Goal: Obtain resource: Download file/media

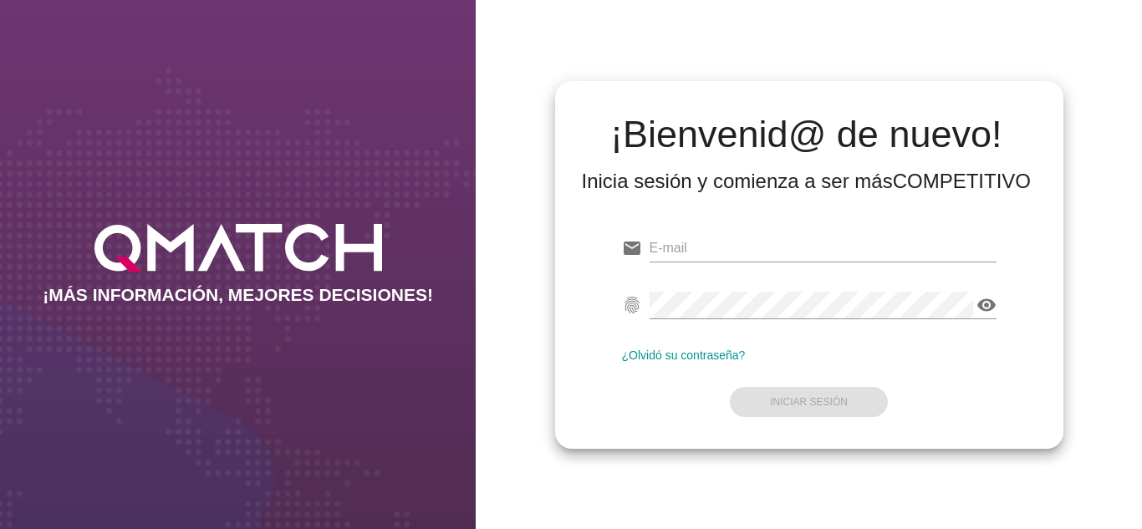
type input "[PERSON_NAME][EMAIL_ADDRESS][DOMAIN_NAME]"
click at [652, 405] on form "email [PERSON_NAME][EMAIL_ADDRESS][DOMAIN_NAME] fingerprint visibility ¿Olvidó …" at bounding box center [809, 323] width 374 height 197
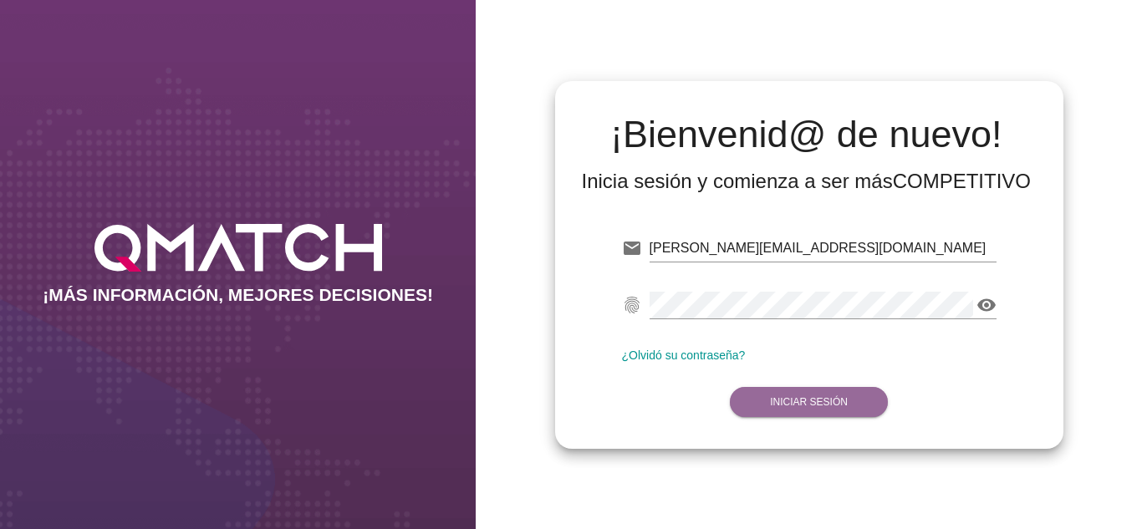
click at [759, 390] on button "Iniciar Sesión" at bounding box center [809, 402] width 158 height 30
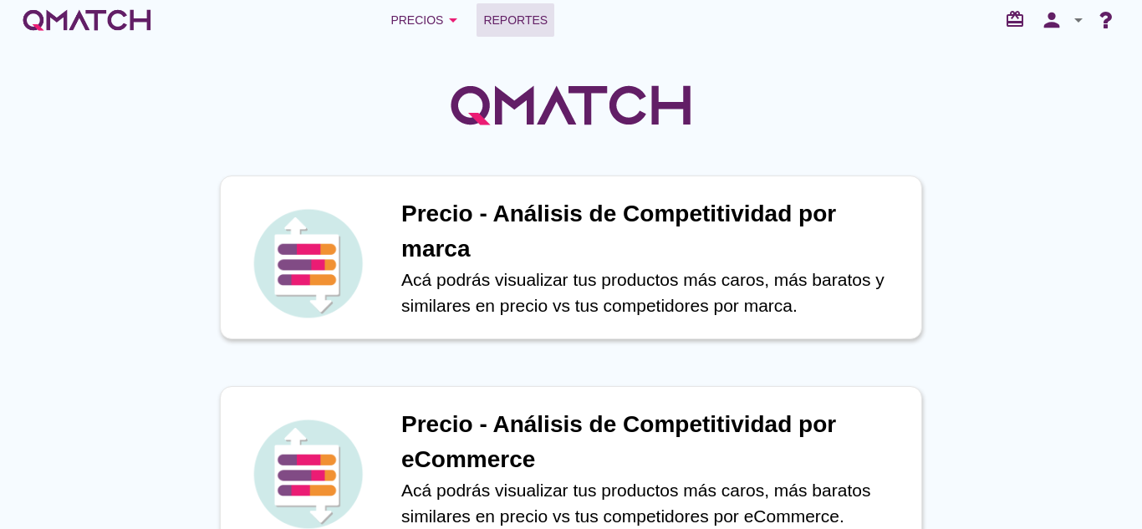
click at [513, 16] on span "Reportes" at bounding box center [515, 20] width 64 height 20
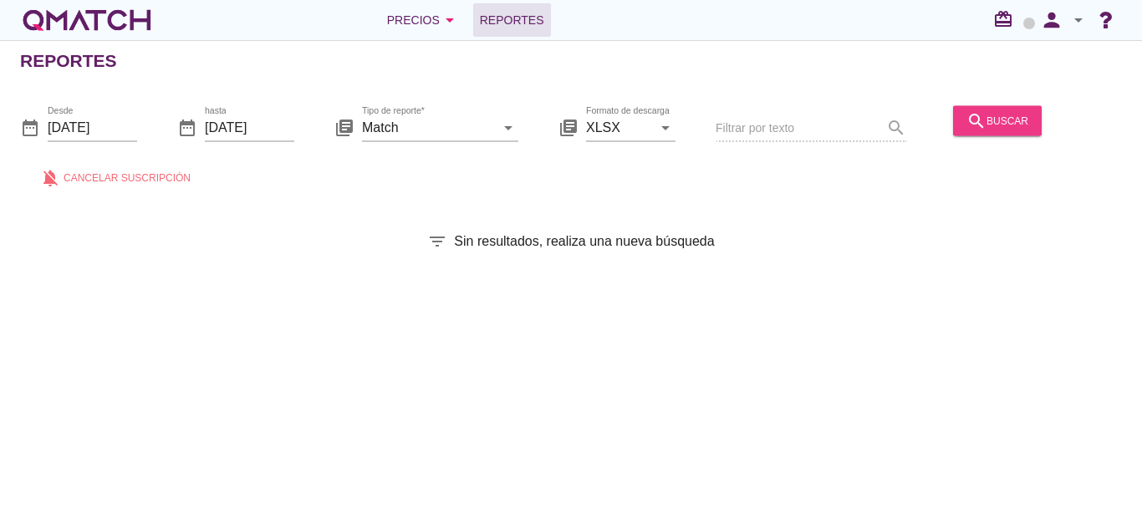
click at [1005, 135] on button "search buscar" at bounding box center [997, 120] width 89 height 30
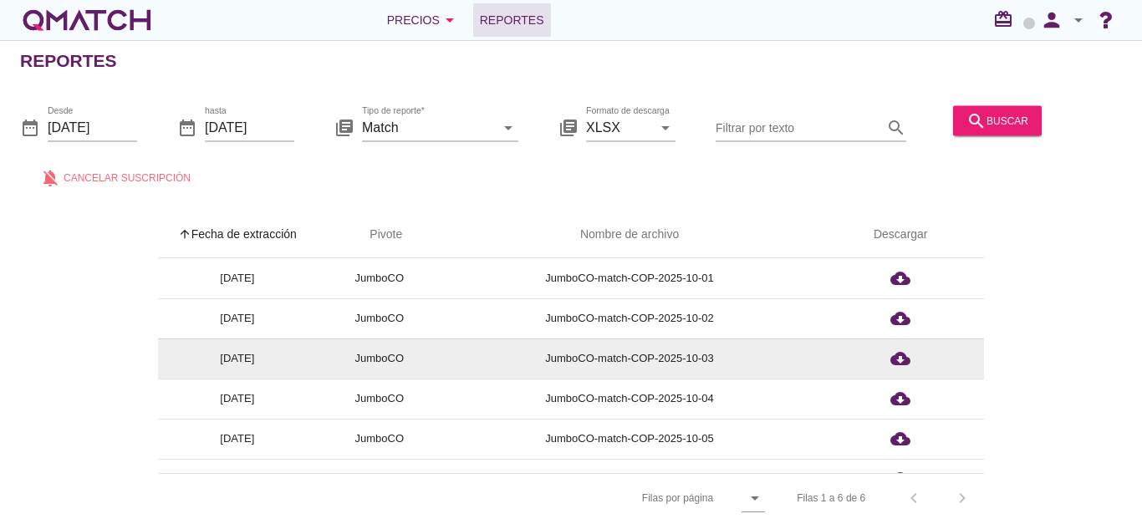
scroll to position [26, 0]
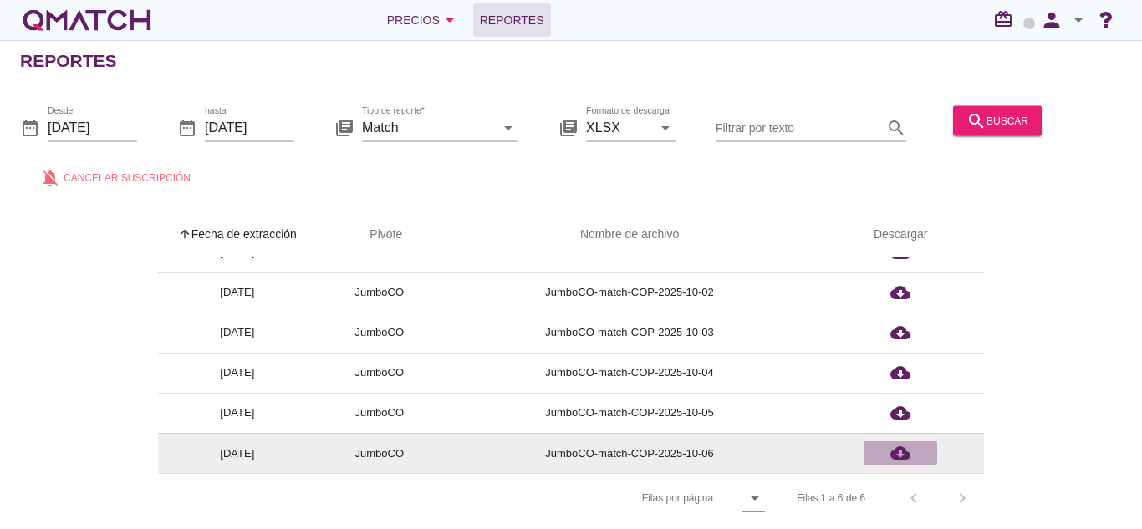
click at [910, 463] on icon "cloud_download" at bounding box center [900, 453] width 20 height 20
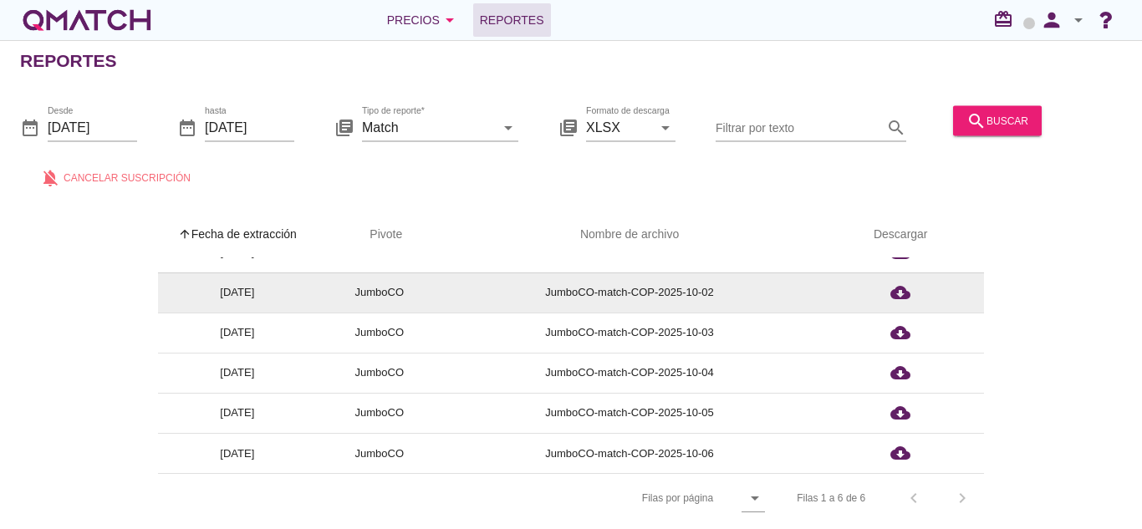
scroll to position [6, 0]
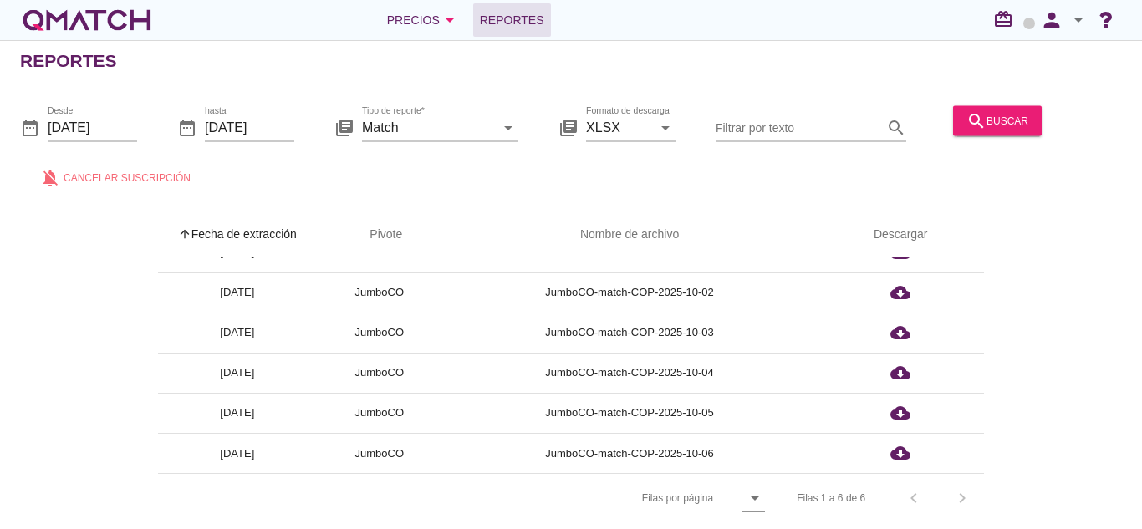
click at [544, 211] on th "Nombre de archivo" at bounding box center [629, 234] width 374 height 47
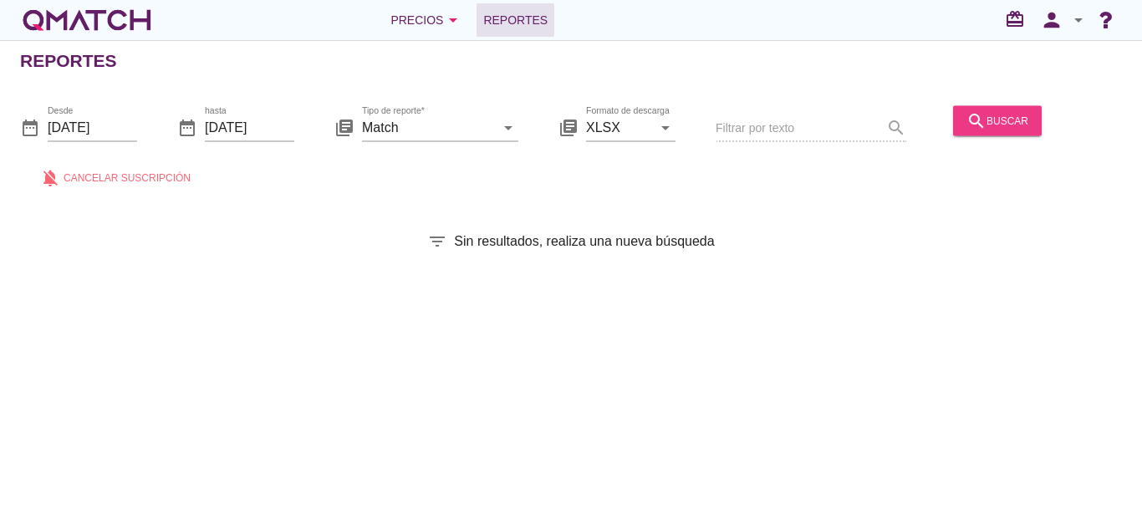
click at [1003, 120] on div "search buscar" at bounding box center [997, 120] width 62 height 20
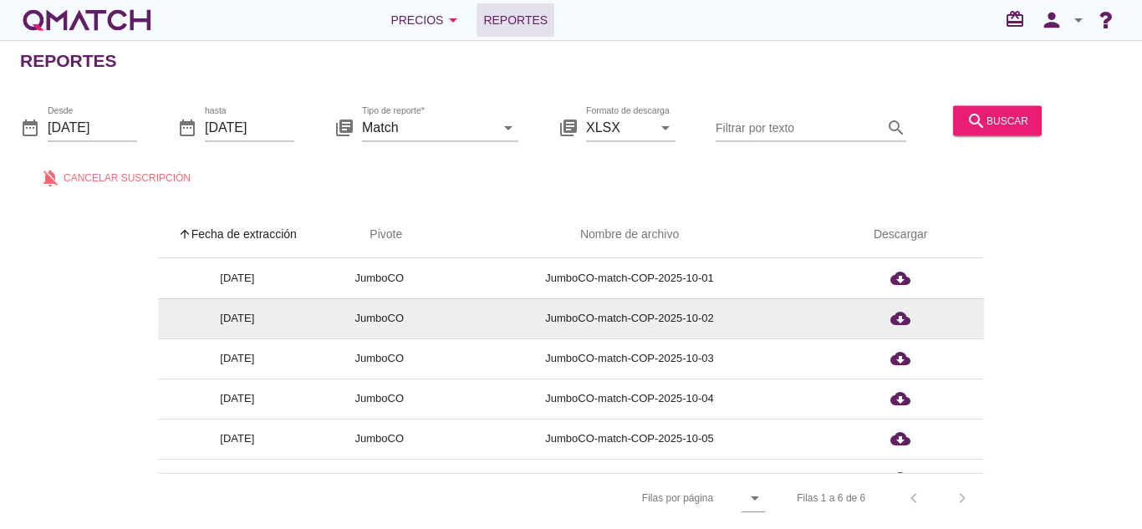
scroll to position [26, 0]
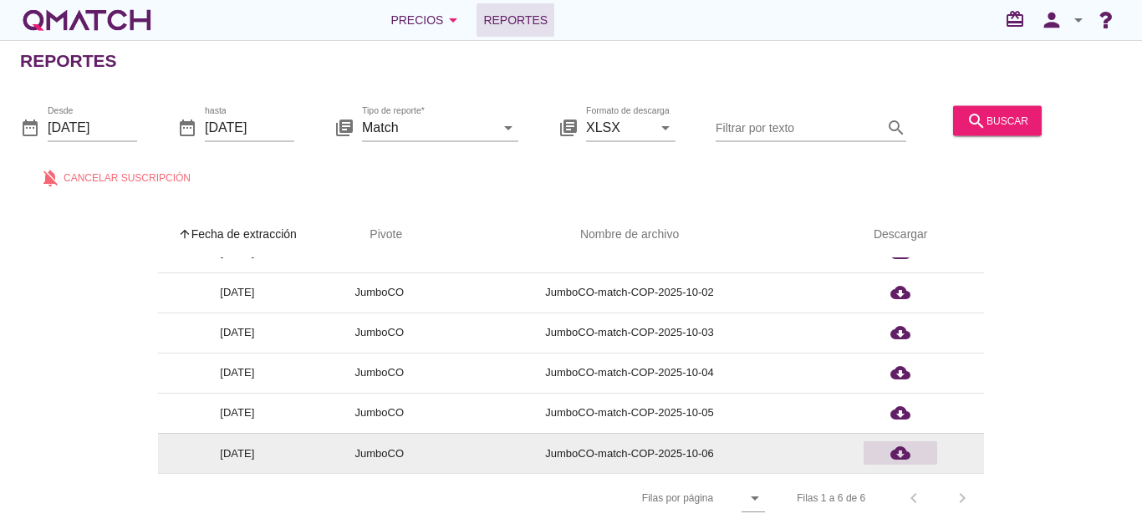
click at [907, 447] on icon "cloud_download" at bounding box center [900, 453] width 20 height 20
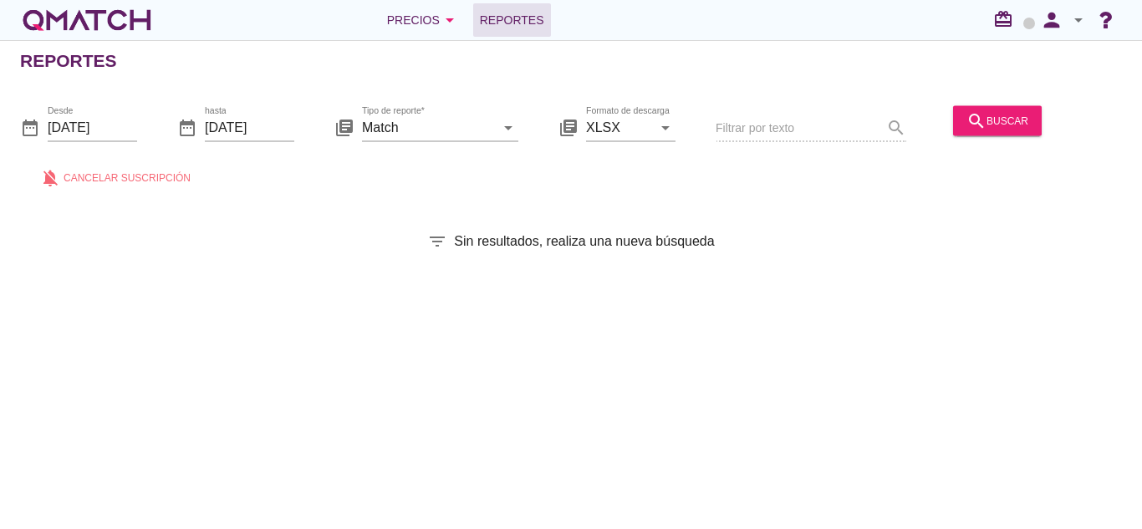
click at [959, 99] on div "date_range Desde [DATE] date_range hasta [DATE] library_books Tipo de reporte* …" at bounding box center [571, 142] width 1142 height 110
click at [966, 116] on icon "search" at bounding box center [976, 120] width 20 height 20
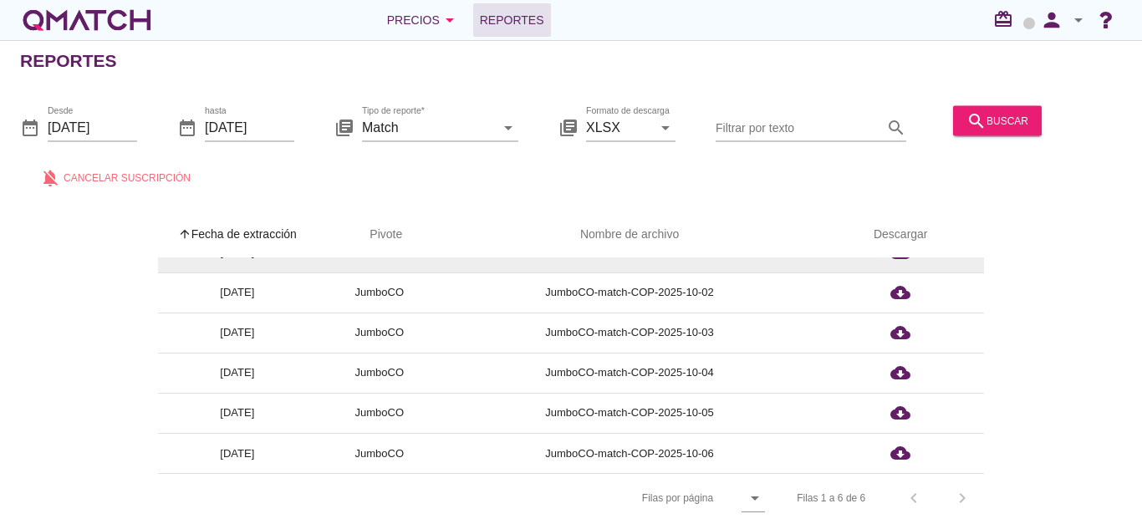
scroll to position [6, 0]
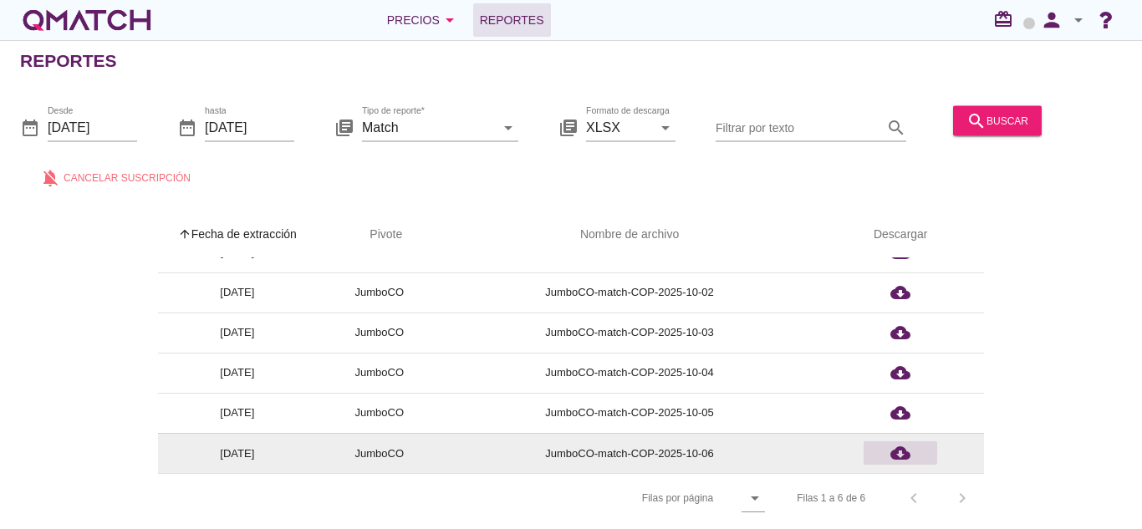
click at [899, 453] on icon "cloud_download" at bounding box center [900, 453] width 20 height 20
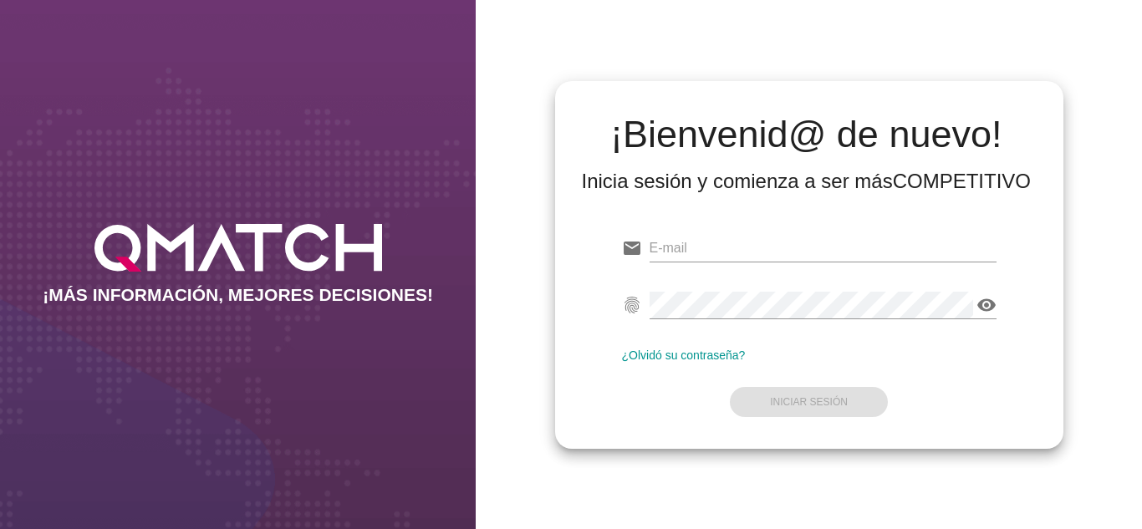
type input "oscargerman.reyrojas@cencosud.com.co"
click at [621, 425] on div "email oscargerman.reyrojas@cencosud.com.co fingerprint visibility ¿Olvidó su co…" at bounding box center [808, 321] width 481 height 227
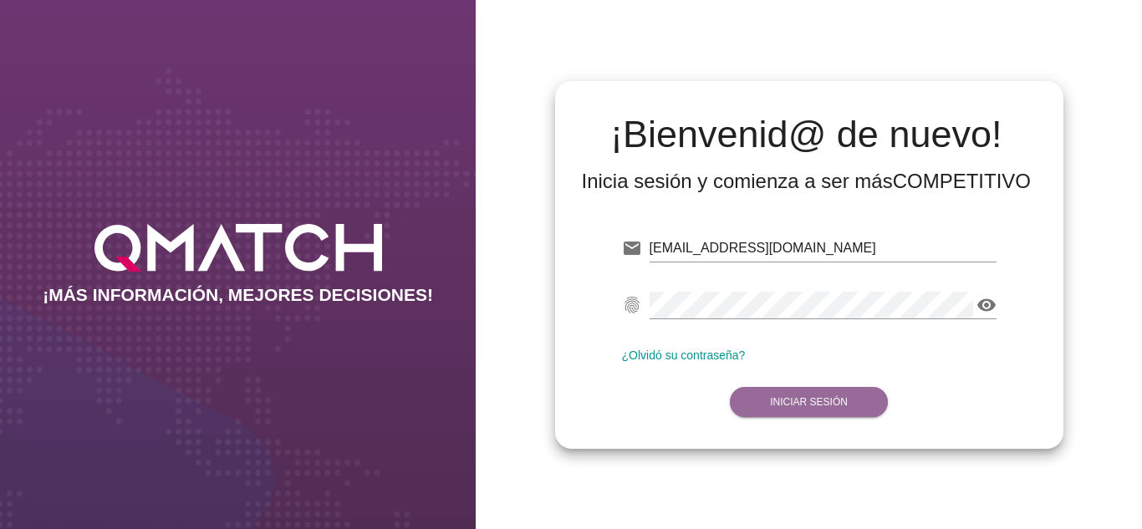
click at [779, 402] on strong "Iniciar Sesión" at bounding box center [809, 402] width 78 height 12
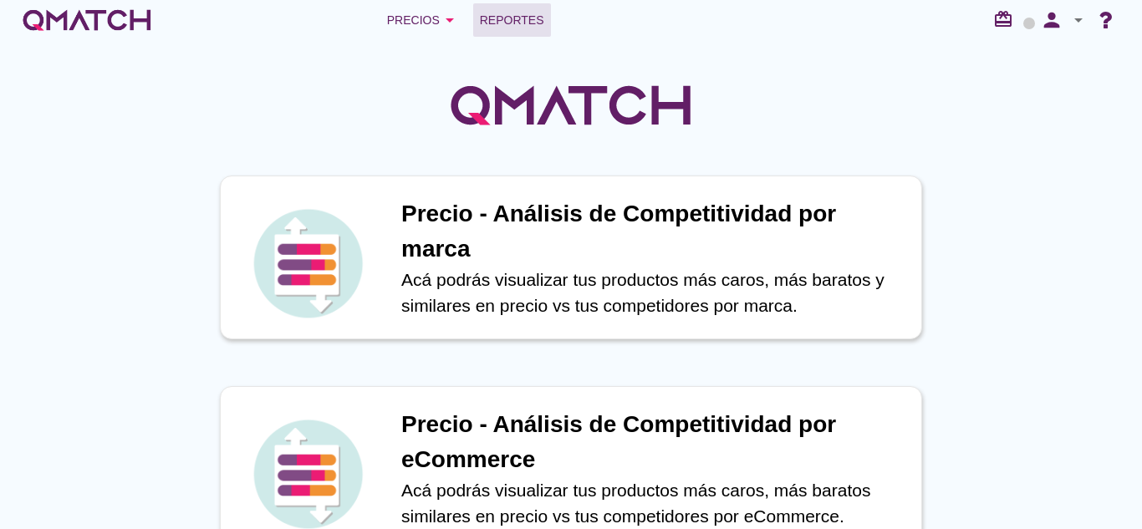
click at [533, 26] on span "Reportes" at bounding box center [512, 20] width 64 height 20
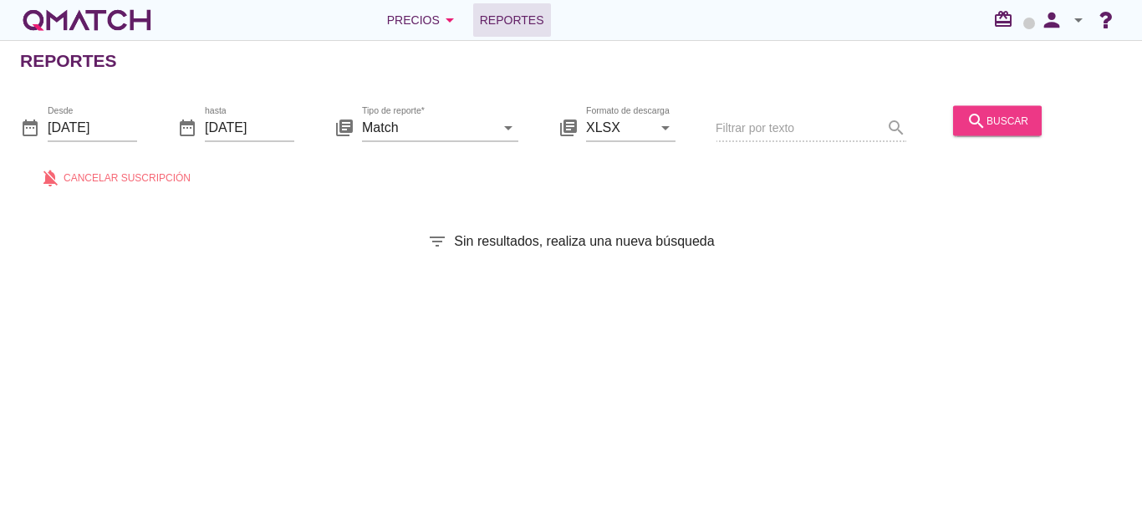
click at [1016, 132] on button "search buscar" at bounding box center [997, 120] width 89 height 30
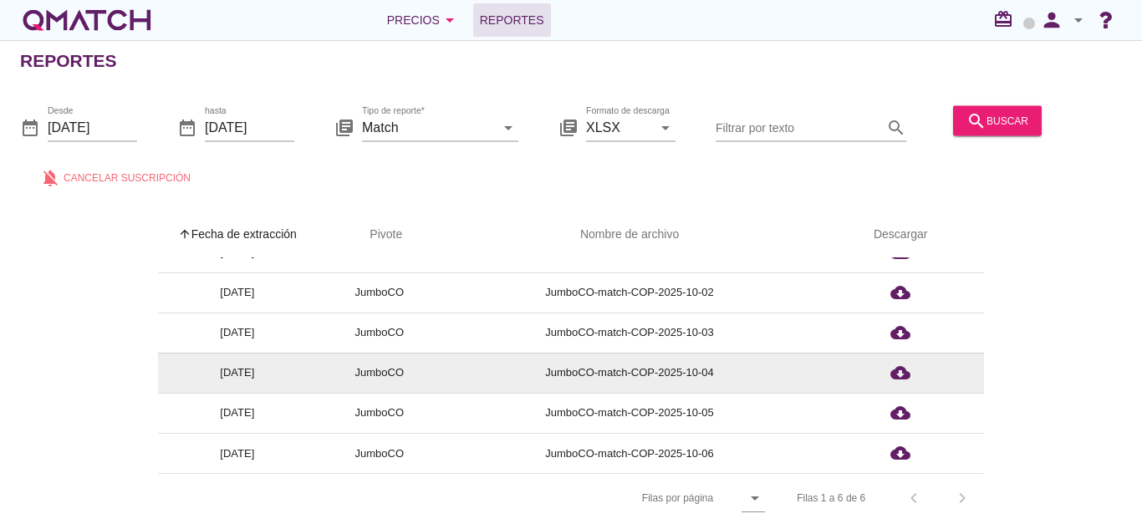
scroll to position [6, 0]
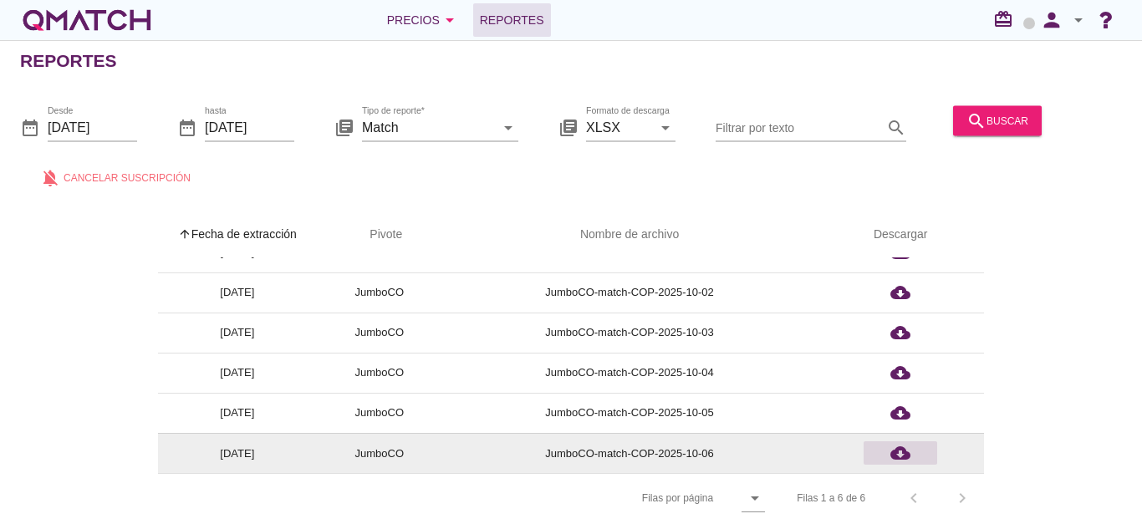
click at [908, 443] on icon "cloud_download" at bounding box center [900, 453] width 20 height 20
